Goal: Task Accomplishment & Management: Use online tool/utility

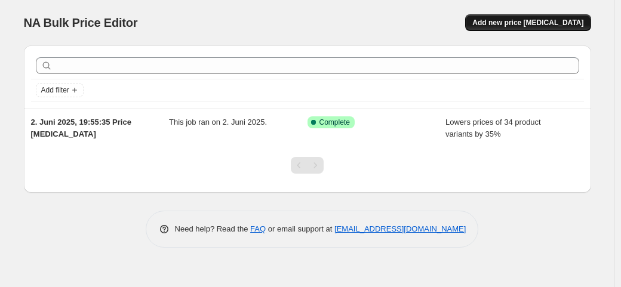
click at [525, 22] on span "Add new price [MEDICAL_DATA]" at bounding box center [528, 23] width 111 height 10
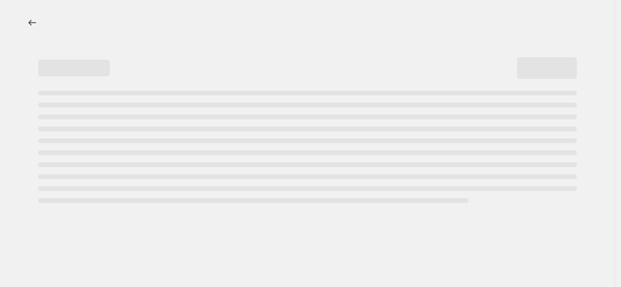
select select "percentage"
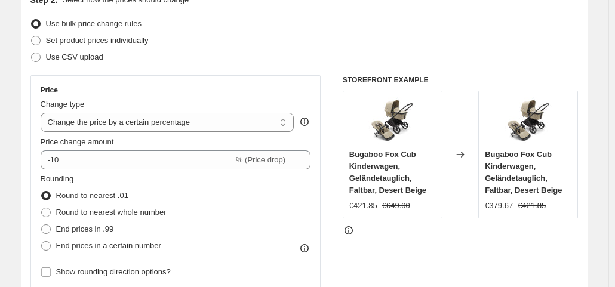
scroll to position [169, 0]
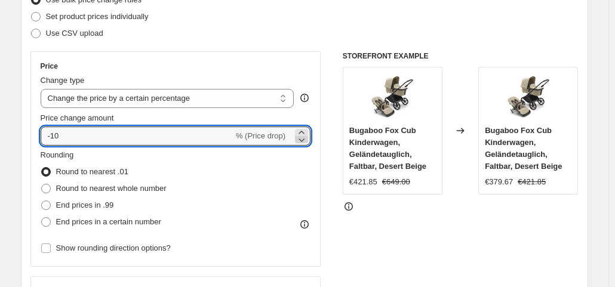
click at [305, 140] on icon at bounding box center [302, 140] width 12 height 12
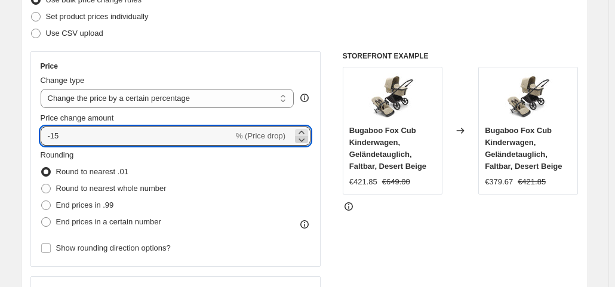
click at [305, 140] on icon at bounding box center [302, 140] width 12 height 12
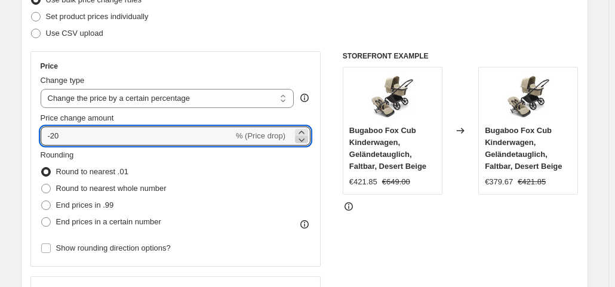
click at [305, 140] on icon at bounding box center [302, 140] width 12 height 12
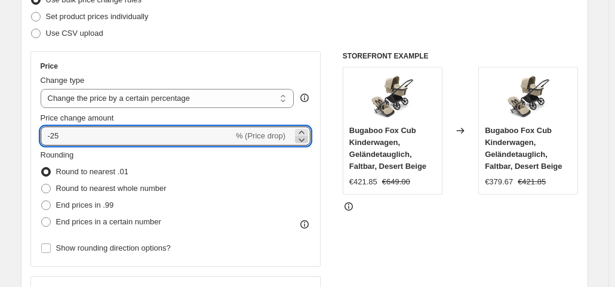
click at [305, 140] on icon at bounding box center [302, 140] width 12 height 12
type input "-26"
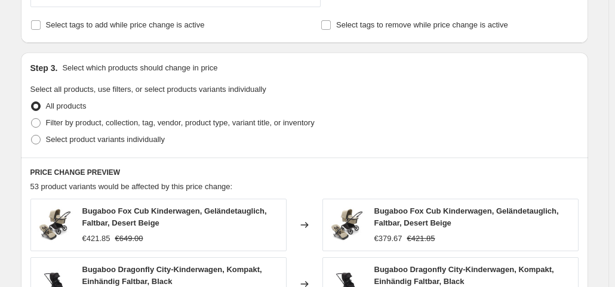
scroll to position [509, 0]
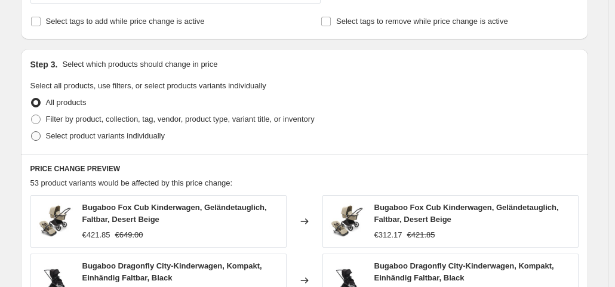
click at [91, 139] on span "Select product variants individually" at bounding box center [105, 135] width 119 height 9
click at [32, 132] on input "Select product variants individually" at bounding box center [31, 131] width 1 height 1
radio input "true"
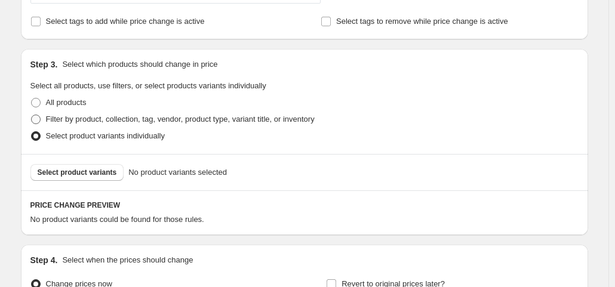
click at [103, 121] on span "Filter by product, collection, tag, vendor, product type, variant title, or inv…" at bounding box center [180, 119] width 269 height 9
click at [32, 115] on input "Filter by product, collection, tag, vendor, product type, variant title, or inv…" at bounding box center [31, 115] width 1 height 1
radio input "true"
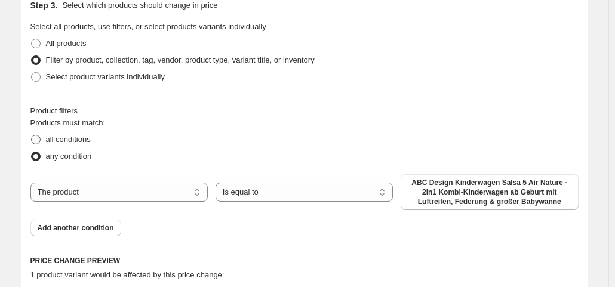
scroll to position [584, 0]
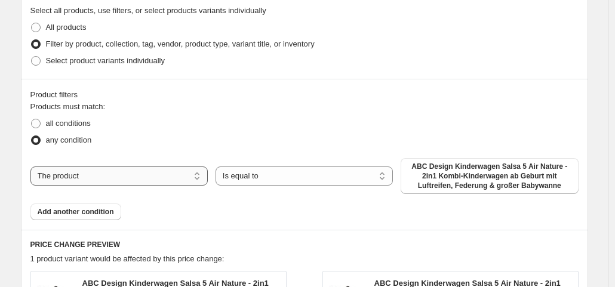
click at [97, 179] on select "The product The product's collection The product's tag The product's vendor The…" at bounding box center [118, 176] width 177 height 19
select select "collection"
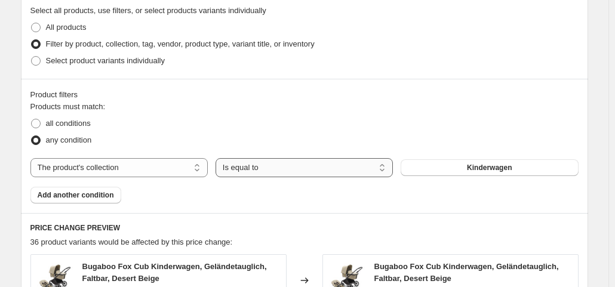
click at [283, 161] on select "Is equal to Is not equal to" at bounding box center [304, 167] width 177 height 19
click at [454, 160] on button "Kinderwagen" at bounding box center [489, 168] width 177 height 17
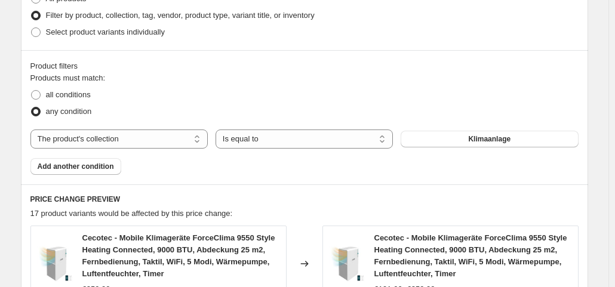
scroll to position [611, 0]
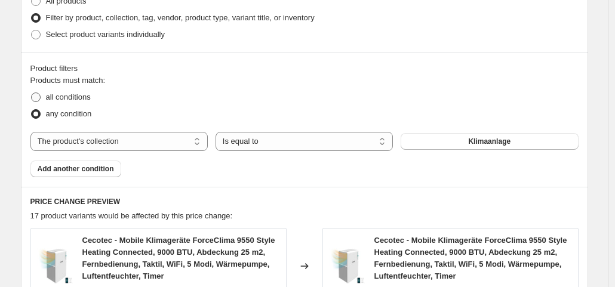
click at [85, 97] on span "all conditions" at bounding box center [68, 97] width 45 height 9
click at [32, 93] on input "all conditions" at bounding box center [31, 93] width 1 height 1
radio input "true"
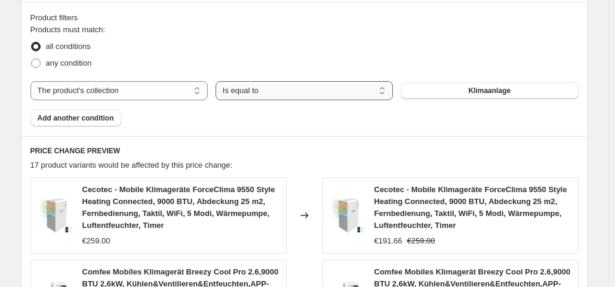
scroll to position [663, 0]
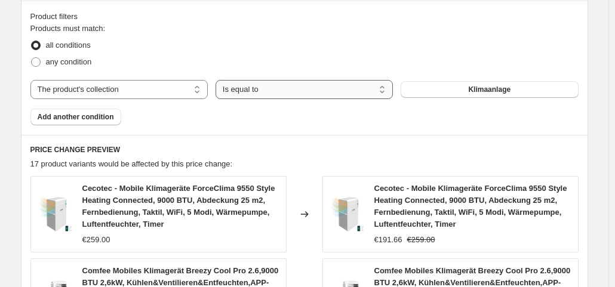
click at [275, 96] on select "Is equal to Is not equal to" at bounding box center [304, 89] width 177 height 19
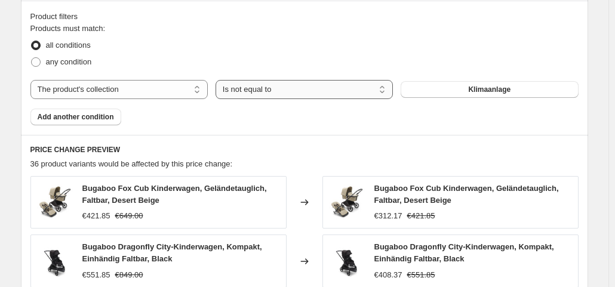
click at [287, 90] on select "Is equal to Is not equal to" at bounding box center [304, 89] width 177 height 19
select select "equal"
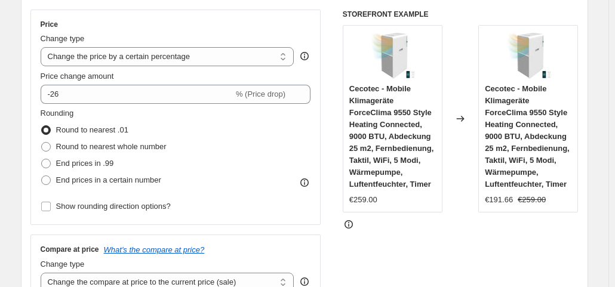
scroll to position [219, 0]
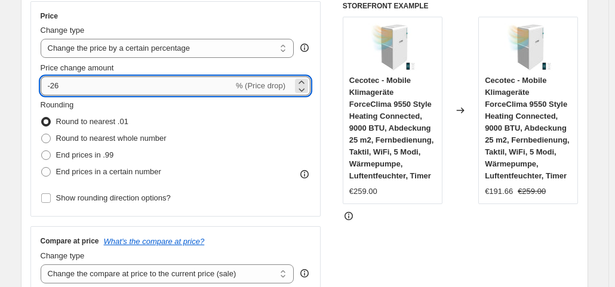
click at [149, 83] on input "-26" at bounding box center [137, 85] width 193 height 19
type input "-27"
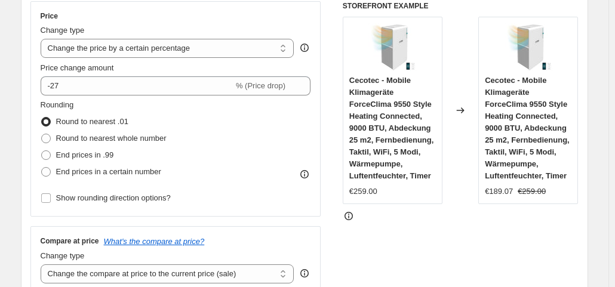
click at [339, 243] on div "Price Change type Change the price to a certain amount Change the price by a ce…" at bounding box center [304, 147] width 549 height 293
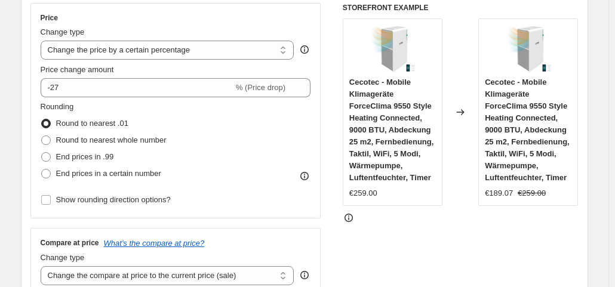
scroll to position [216, 0]
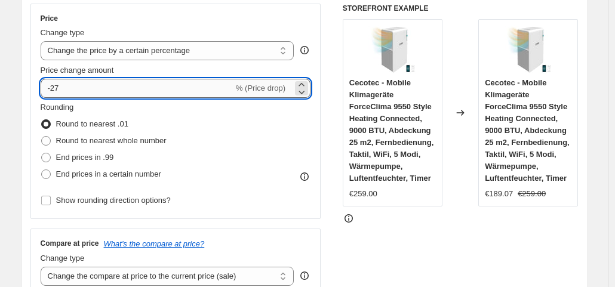
click at [220, 90] on input "-27" at bounding box center [137, 88] width 193 height 19
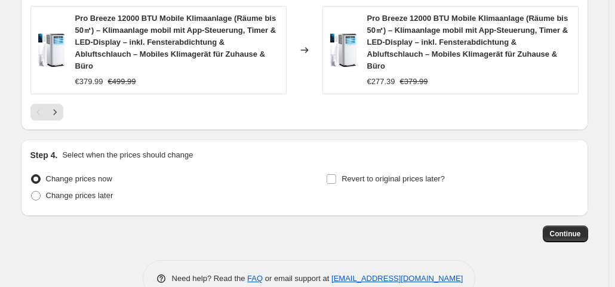
scroll to position [1189, 0]
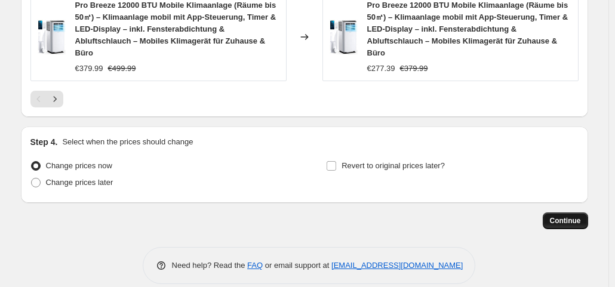
click at [578, 213] on button "Continue" at bounding box center [565, 221] width 45 height 17
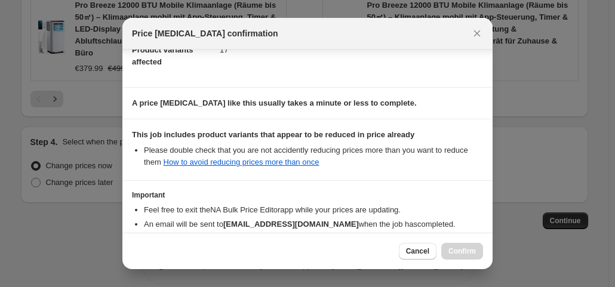
scroll to position [213, 0]
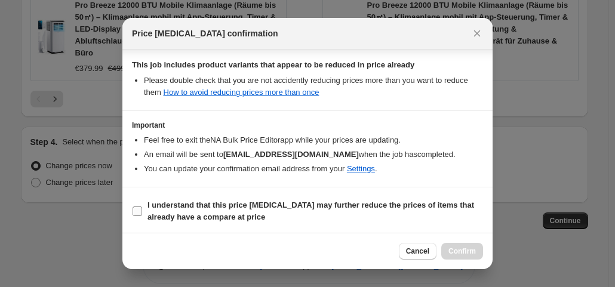
click at [218, 203] on b "I understand that this price [MEDICAL_DATA] may further reduce the prices of it…" at bounding box center [311, 211] width 327 height 21
click at [142, 207] on input "I understand that this price [MEDICAL_DATA] may further reduce the prices of it…" at bounding box center [138, 212] width 10 height 10
checkbox input "true"
click at [467, 255] on span "Confirm" at bounding box center [462, 252] width 27 height 10
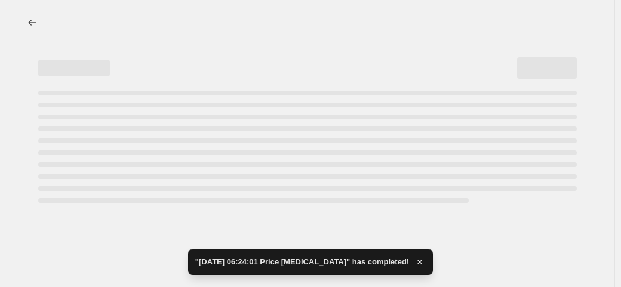
select select "percentage"
select select "collection"
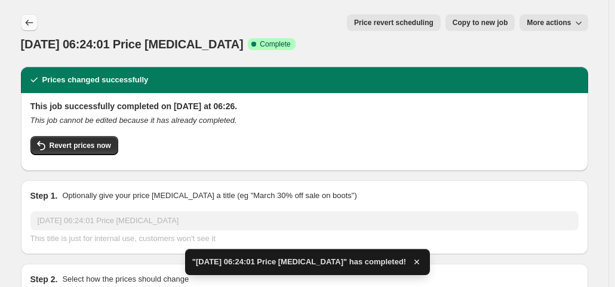
click at [29, 22] on icon "Price change jobs" at bounding box center [29, 23] width 8 height 6
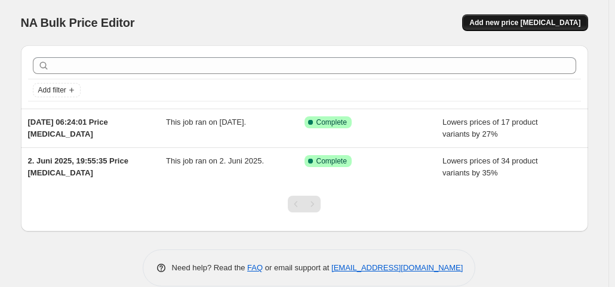
click at [522, 16] on button "Add new price [MEDICAL_DATA]" at bounding box center [524, 22] width 125 height 17
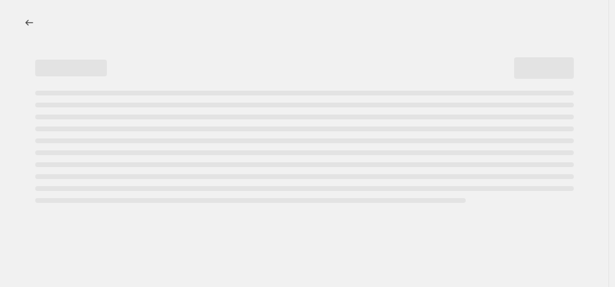
select select "percentage"
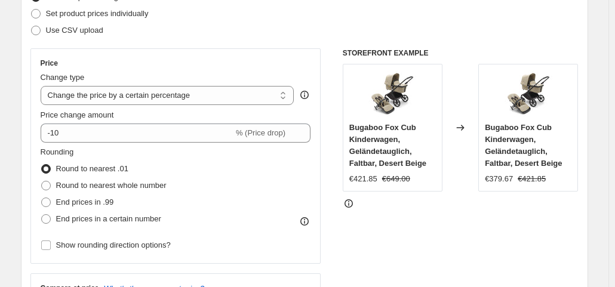
scroll to position [225, 0]
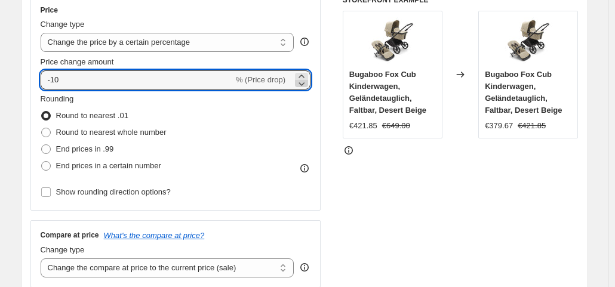
click at [305, 83] on icon at bounding box center [302, 84] width 12 height 12
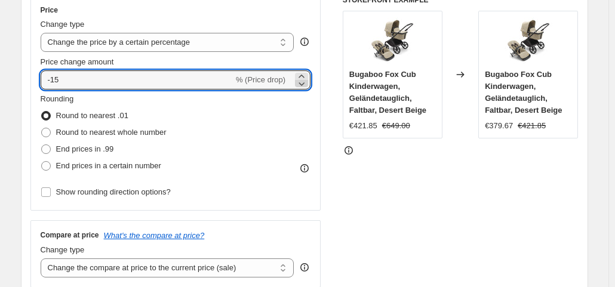
click at [305, 83] on icon at bounding box center [302, 84] width 12 height 12
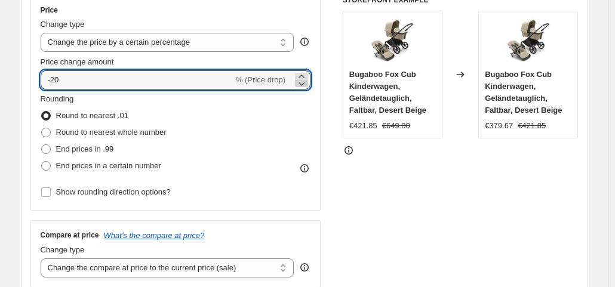
click at [305, 83] on icon at bounding box center [302, 84] width 12 height 12
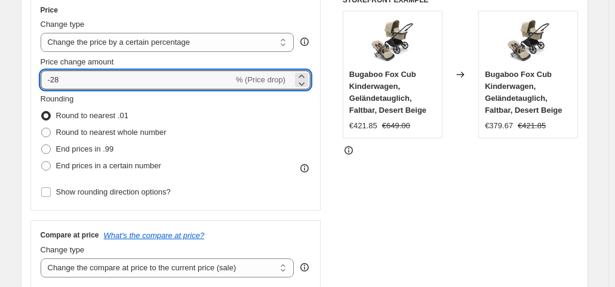
click at [356, 192] on div "STOREFRONT EXAMPLE Bugaboo Fox Cub Kinderwagen, Geländetauglich, Faltbar, Deser…" at bounding box center [461, 141] width 236 height 293
click at [186, 78] on input "-28" at bounding box center [137, 80] width 193 height 19
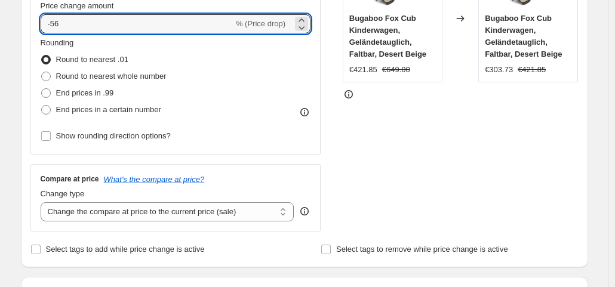
scroll to position [287, 0]
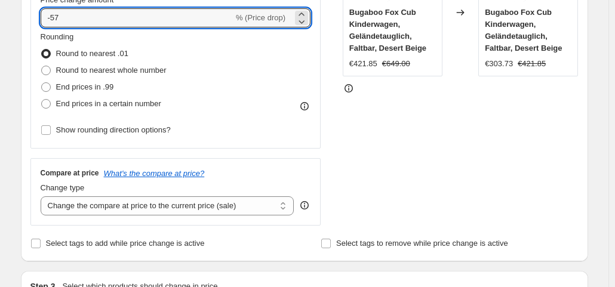
type input "-5"
type input "-27"
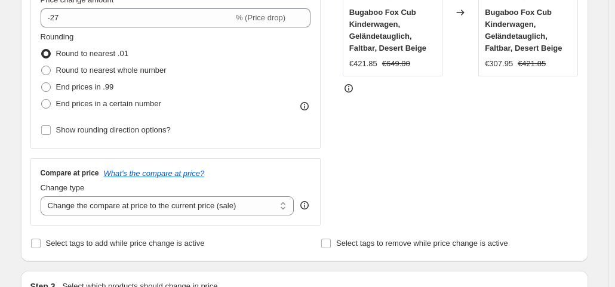
click at [447, 157] on div "STOREFRONT EXAMPLE Bugaboo Fox Cub Kinderwagen, Geländetauglich, Faltbar, Deser…" at bounding box center [461, 79] width 236 height 293
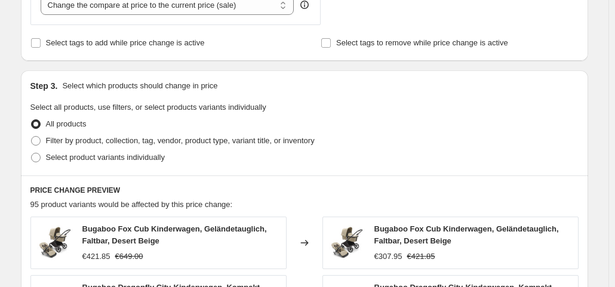
scroll to position [489, 0]
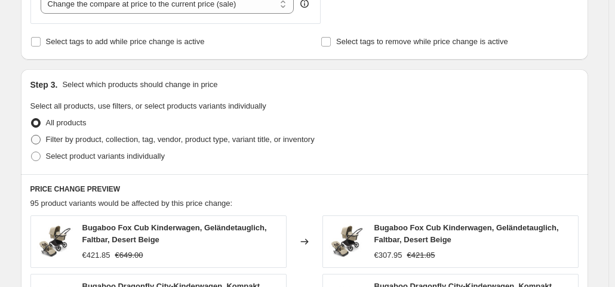
click at [93, 140] on span "Filter by product, collection, tag, vendor, product type, variant title, or inv…" at bounding box center [180, 139] width 269 height 9
click at [32, 136] on input "Filter by product, collection, tag, vendor, product type, variant title, or inv…" at bounding box center [31, 135] width 1 height 1
radio input "true"
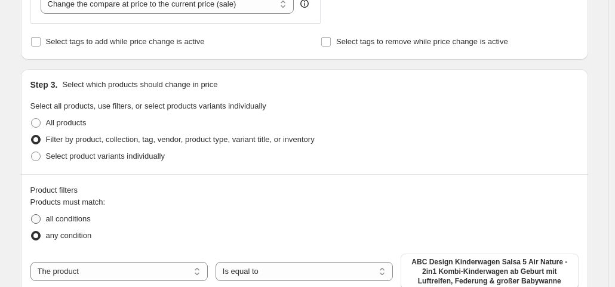
click at [68, 219] on span "all conditions" at bounding box center [68, 219] width 45 height 9
click at [32, 215] on input "all conditions" at bounding box center [31, 215] width 1 height 1
radio input "true"
click at [118, 266] on select "The product The product's collection The product's tag The product's vendor The…" at bounding box center [118, 271] width 177 height 19
select select "collection"
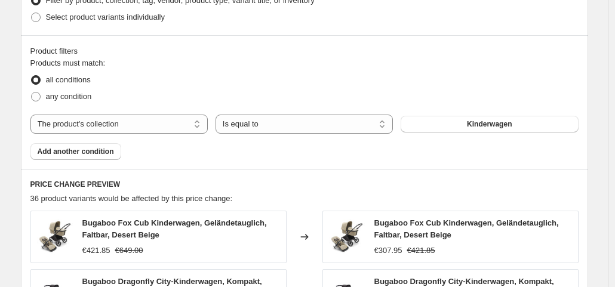
scroll to position [672, 0]
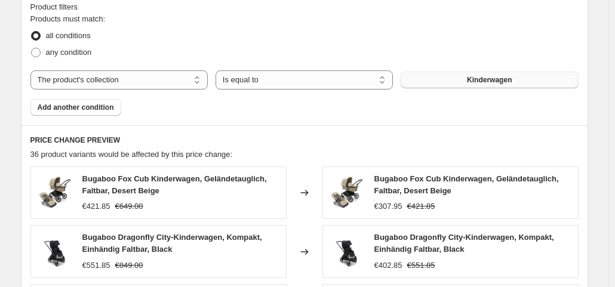
click at [489, 78] on span "Kinderwagen" at bounding box center [489, 80] width 45 height 10
click at [442, 73] on button "Kinderwagen" at bounding box center [489, 80] width 177 height 17
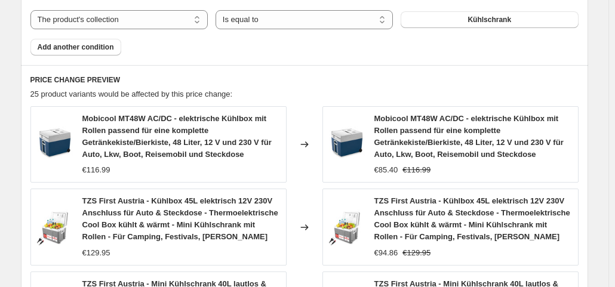
scroll to position [1153, 0]
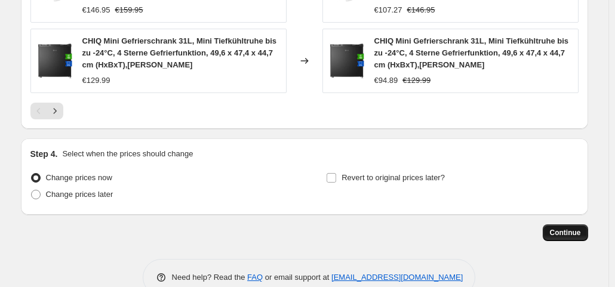
click at [580, 228] on span "Continue" at bounding box center [565, 233] width 31 height 10
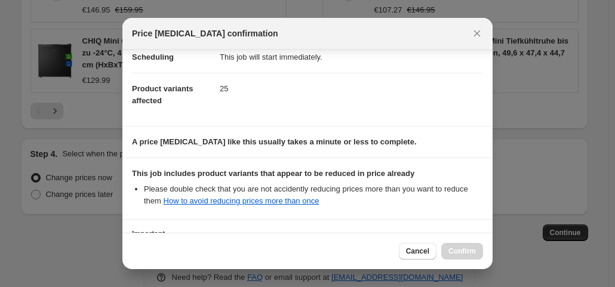
scroll to position [213, 0]
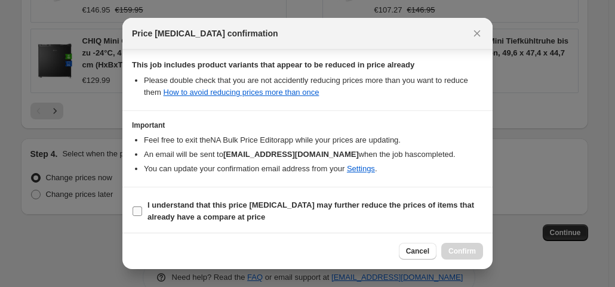
click at [287, 206] on b "I understand that this price [MEDICAL_DATA] may further reduce the prices of it…" at bounding box center [311, 211] width 327 height 21
click at [142, 207] on input "I understand that this price [MEDICAL_DATA] may further reduce the prices of it…" at bounding box center [138, 212] width 10 height 10
checkbox input "true"
click at [467, 254] on span "Confirm" at bounding box center [462, 252] width 27 height 10
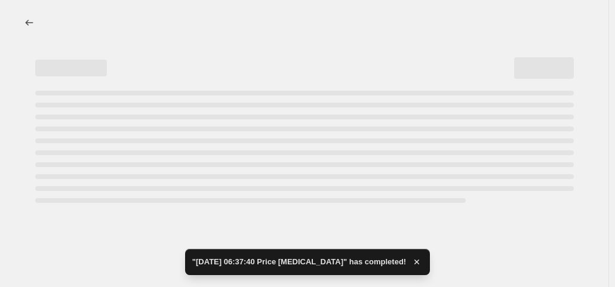
select select "percentage"
select select "collection"
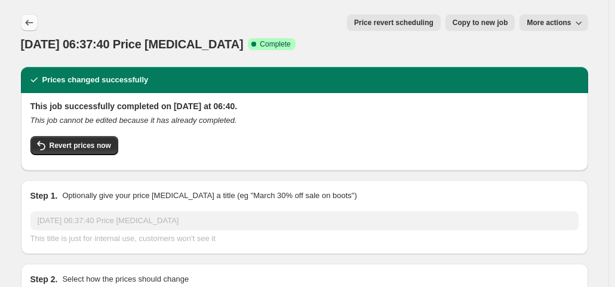
click at [30, 18] on icon "Price change jobs" at bounding box center [29, 23] width 12 height 12
